Goal: Find specific page/section: Find specific page/section

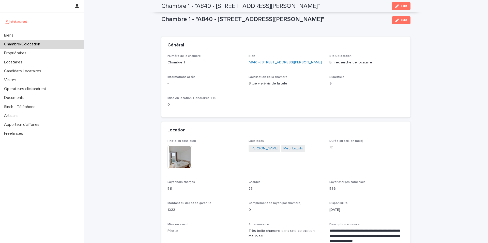
scroll to position [220, 0]
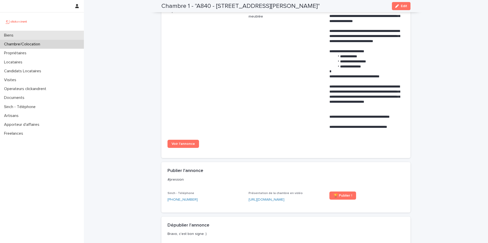
click at [51, 36] on div "Biens" at bounding box center [42, 35] width 84 height 9
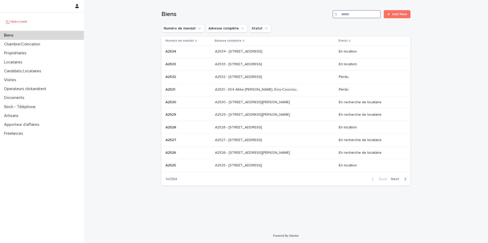
click at [354, 14] on input "Search" at bounding box center [356, 14] width 48 height 8
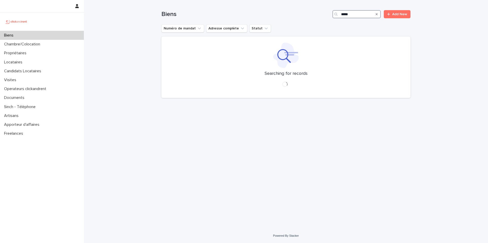
type input "*****"
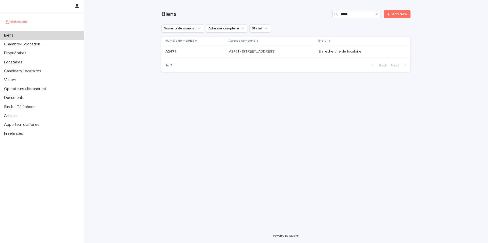
click at [277, 52] on p "A2471 - [STREET_ADDRESS]" at bounding box center [253, 51] width 48 height 5
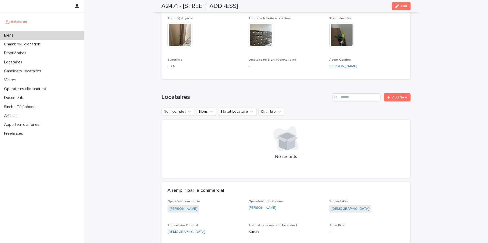
scroll to position [85, 0]
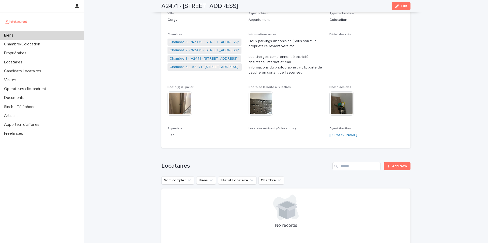
click at [50, 35] on div "Biens" at bounding box center [42, 35] width 84 height 9
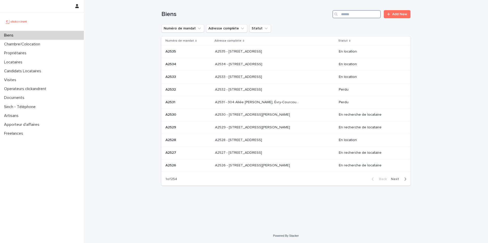
click at [350, 15] on input "Search" at bounding box center [356, 14] width 48 height 8
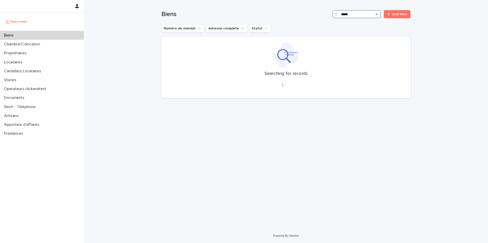
type input "*****"
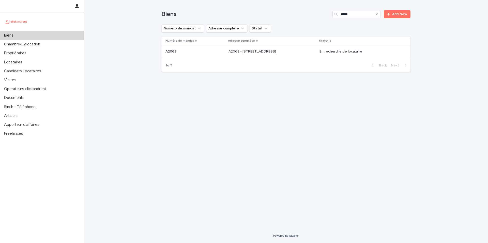
click at [277, 49] on p "A2068 - [STREET_ADDRESS]" at bounding box center [252, 51] width 49 height 5
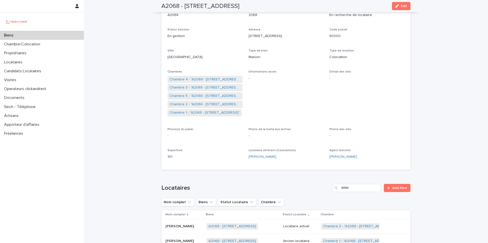
scroll to position [34, 0]
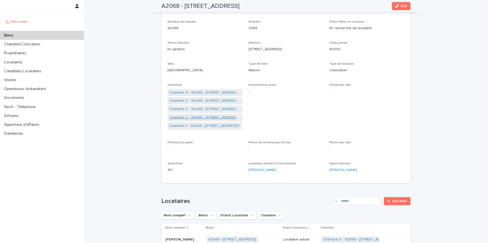
click at [210, 120] on link "Chambre 2 - "A2068 - [STREET_ADDRESS]"" at bounding box center [205, 117] width 71 height 5
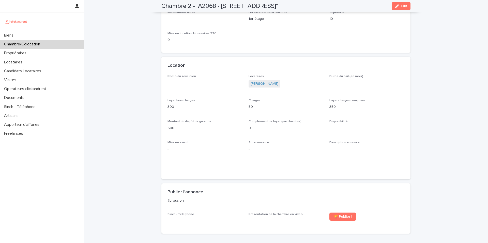
scroll to position [62, 0]
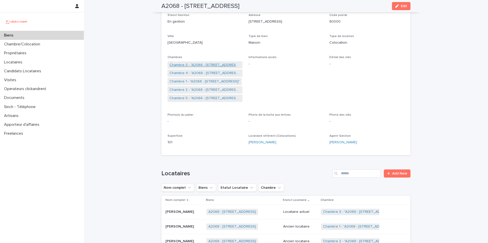
click at [201, 64] on link "Chambre 3 - "A2068 - [STREET_ADDRESS]"" at bounding box center [205, 65] width 71 height 5
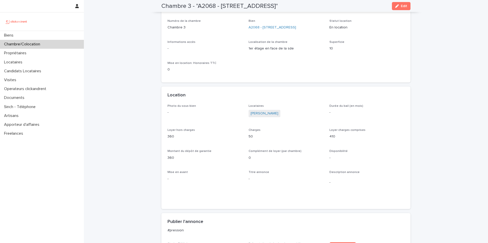
scroll to position [2, 0]
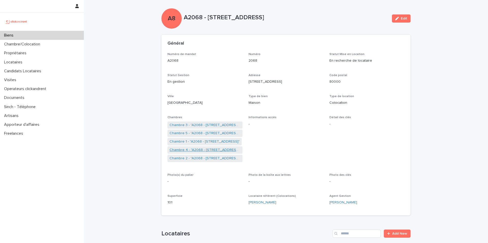
click at [200, 150] on link "Chambre 4 - "A2068 - [STREET_ADDRESS]"" at bounding box center [205, 150] width 71 height 5
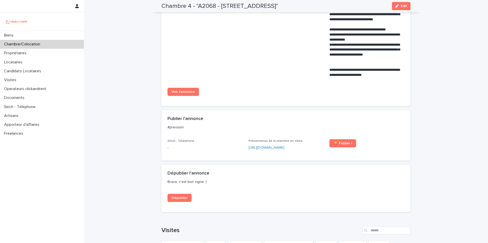
scroll to position [320, 0]
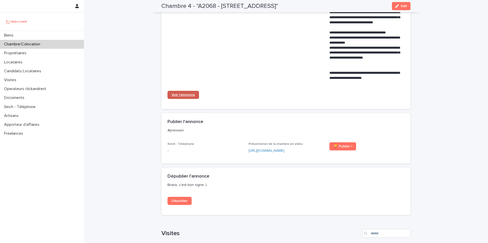
click at [187, 94] on span "Voir l'annonce" at bounding box center [183, 95] width 23 height 4
click at [52, 11] on div at bounding box center [42, 6] width 84 height 12
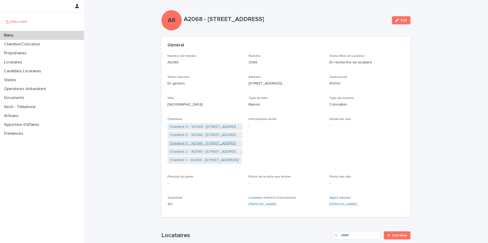
click at [221, 141] on link "Chambre 5 - "A2068 - [STREET_ADDRESS]"" at bounding box center [205, 143] width 71 height 5
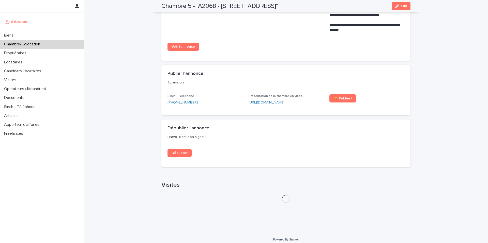
scroll to position [336, 0]
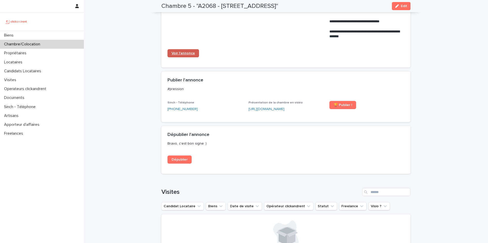
click at [190, 55] on span "Voir l'annonce" at bounding box center [183, 54] width 23 height 4
